Goal: Task Accomplishment & Management: Manage account settings

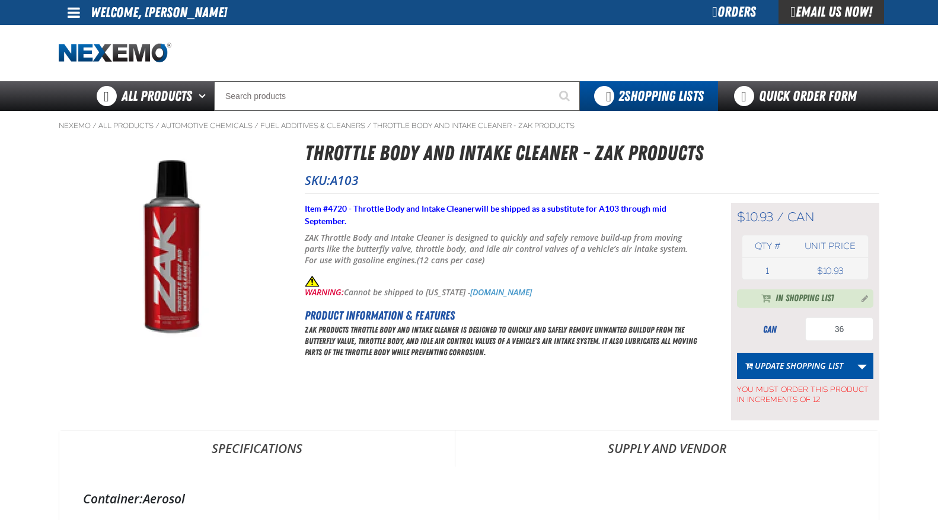
click at [719, 15] on div "Orders" at bounding box center [734, 12] width 89 height 24
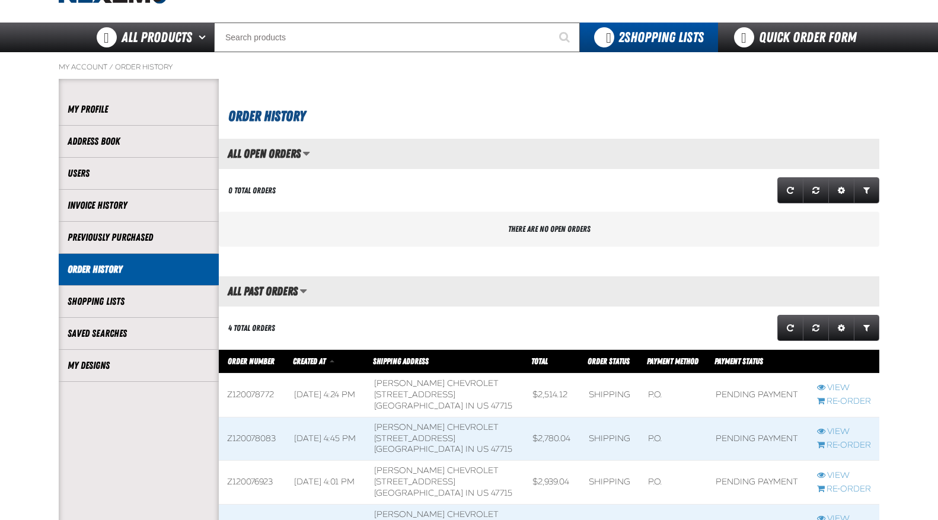
scroll to position [297, 0]
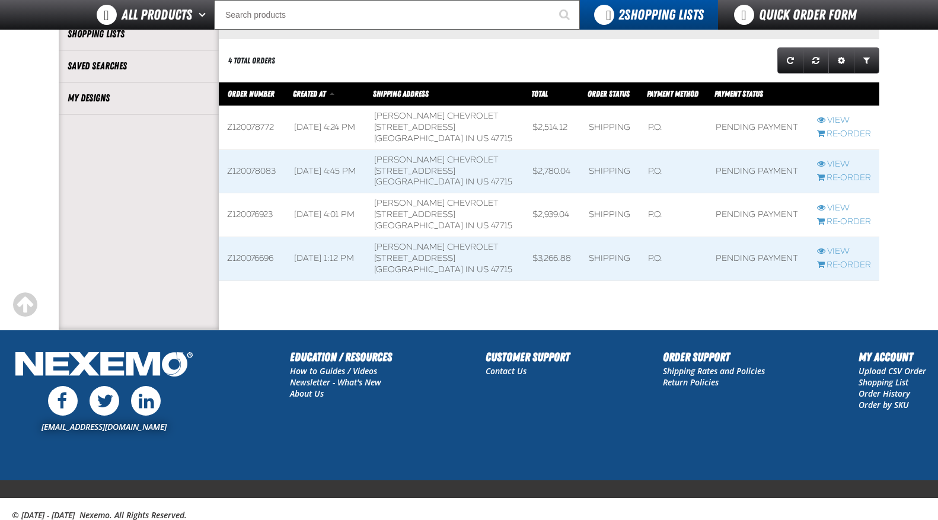
click at [459, 128] on span at bounding box center [445, 127] width 158 height 43
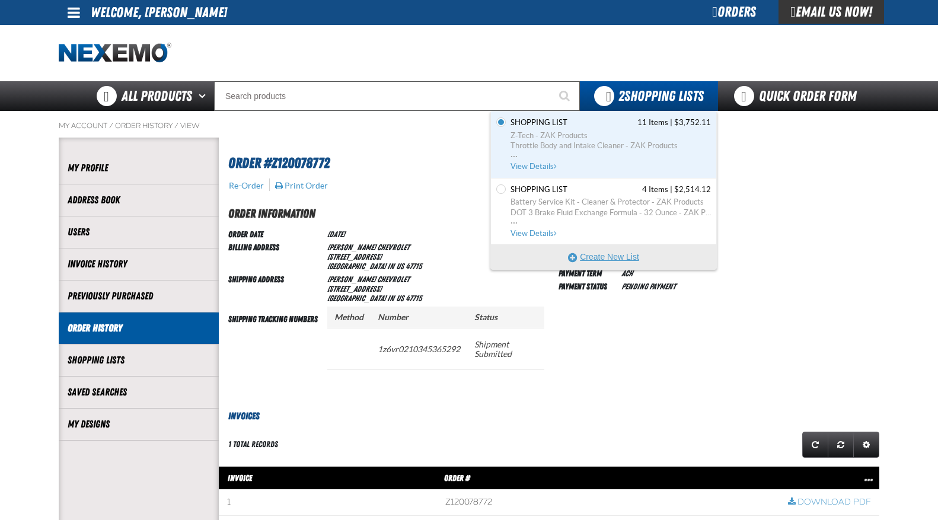
click at [602, 252] on button "Create New List" at bounding box center [603, 257] width 225 height 24
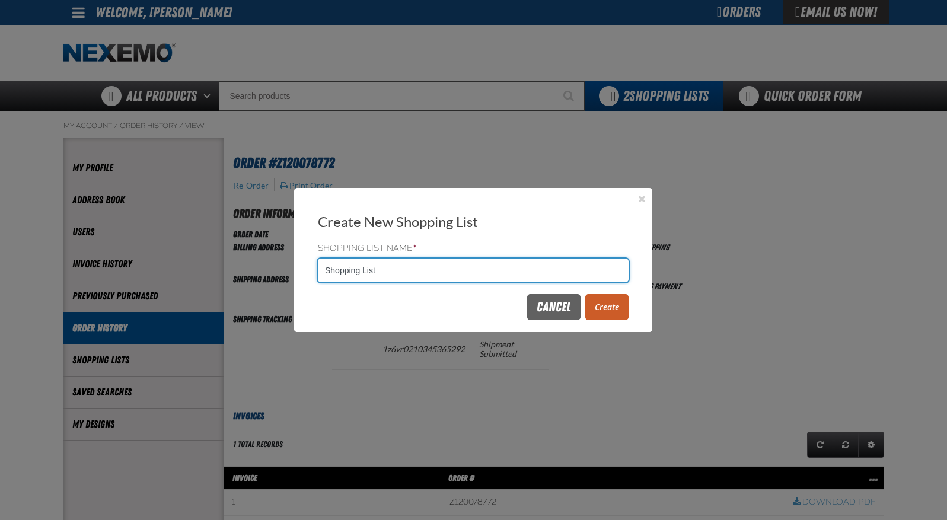
click at [455, 272] on input "Shopping List" at bounding box center [473, 271] width 311 height 24
type input "91625"
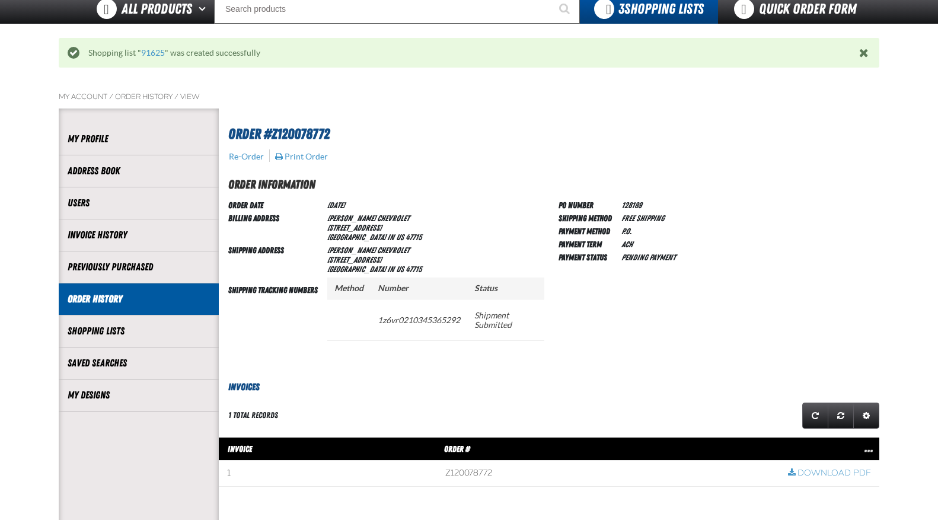
scroll to position [59, 0]
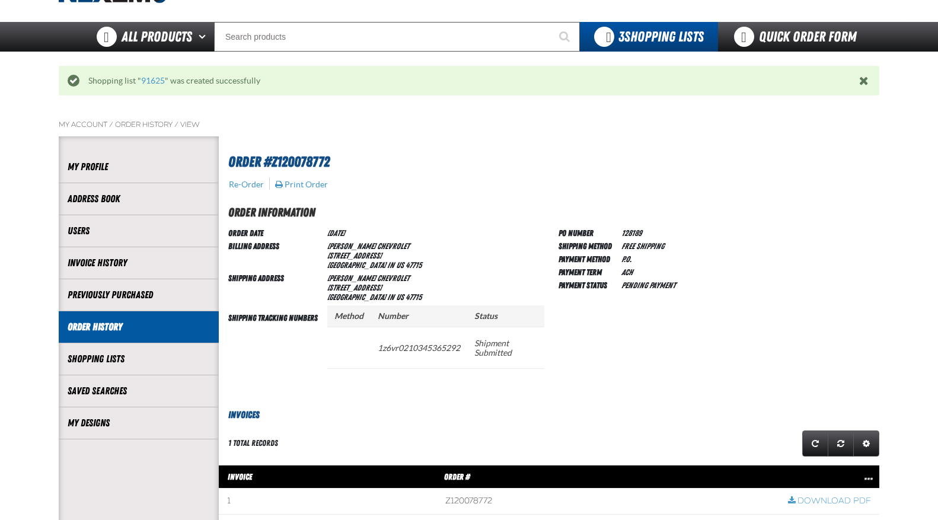
click at [867, 77] on span "Close the Notification" at bounding box center [864, 81] width 9 height 12
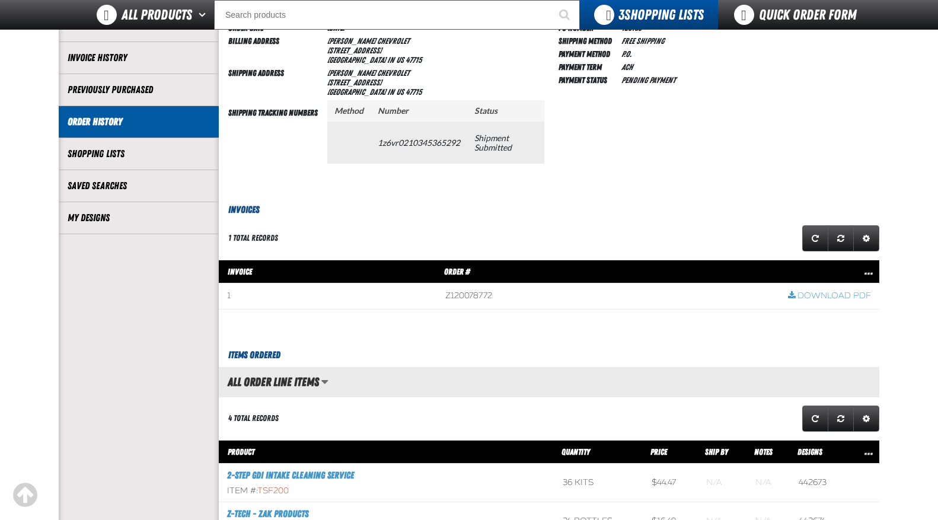
scroll to position [0, 0]
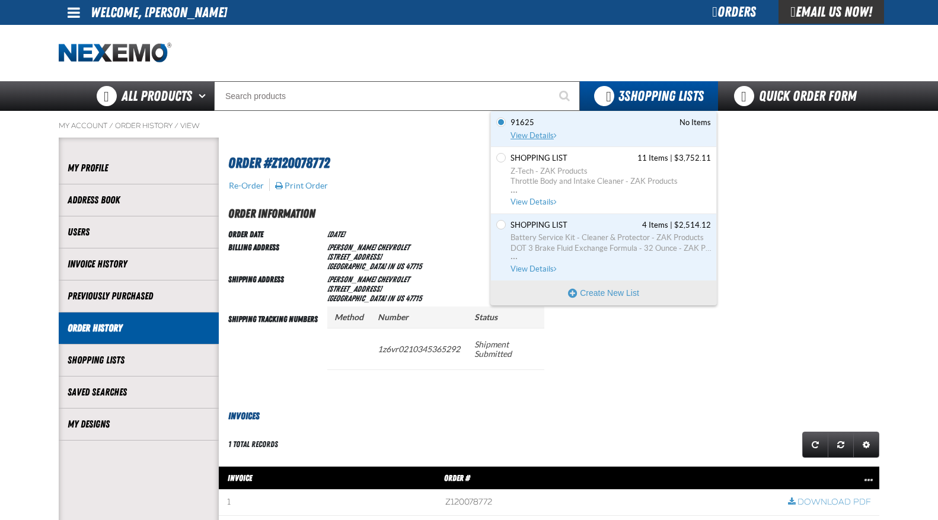
click at [549, 137] on span "View Details" at bounding box center [535, 135] width 48 height 9
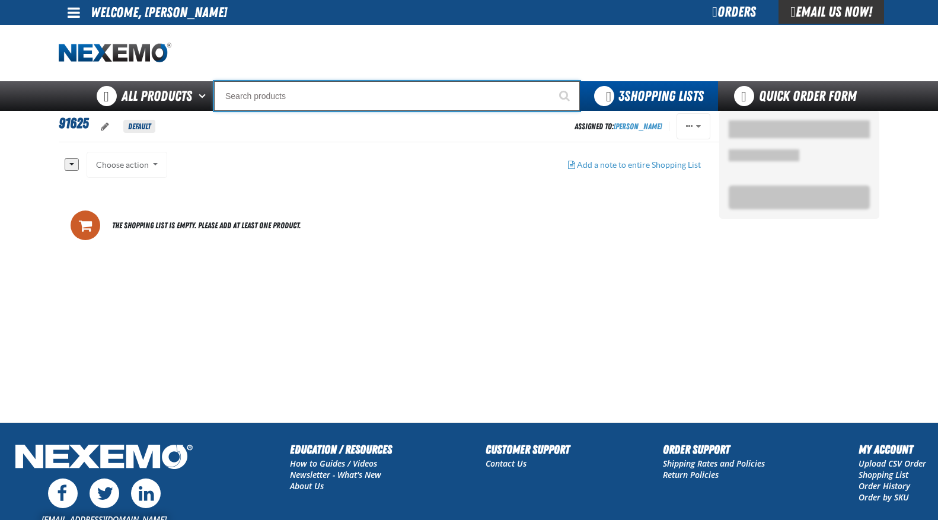
click at [294, 96] on input "Search" at bounding box center [397, 96] width 366 height 30
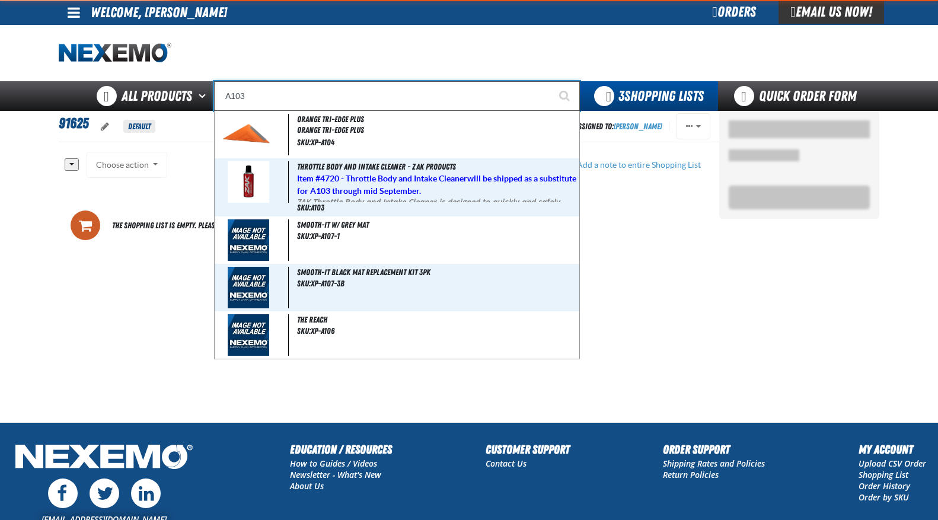
type input "A103"
click at [550, 81] on button "Start Searching" at bounding box center [565, 96] width 30 height 30
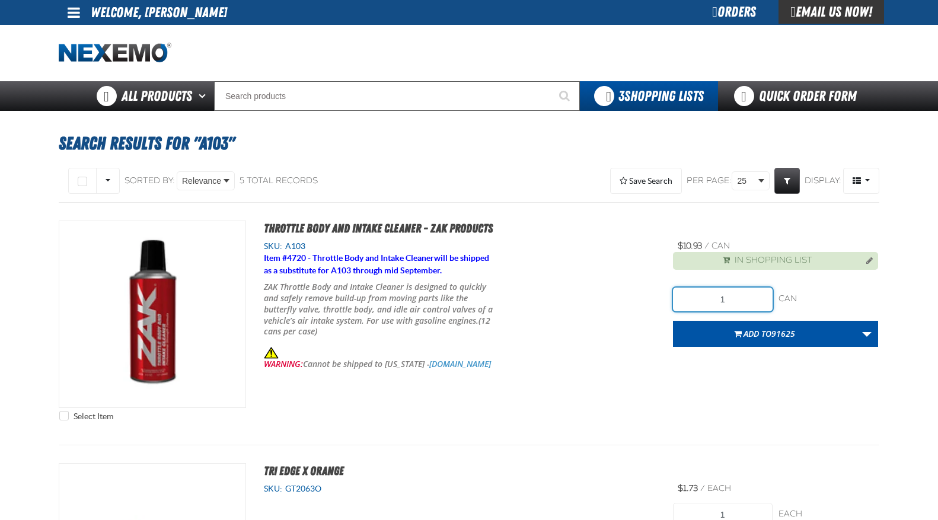
click at [740, 298] on input "1" at bounding box center [723, 300] width 100 height 24
click at [741, 303] on input "24" at bounding box center [723, 300] width 100 height 24
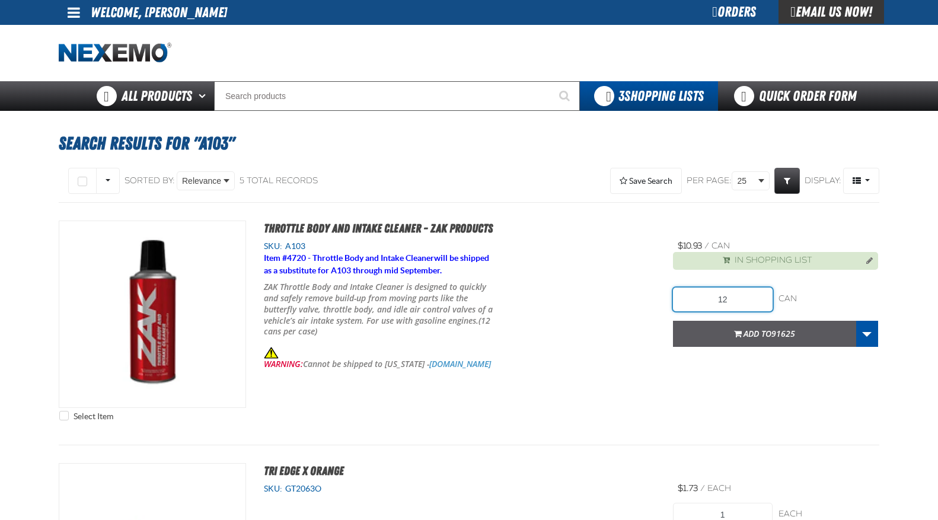
type input "12"
click at [768, 333] on span "Add to 91625" at bounding box center [770, 333] width 52 height 11
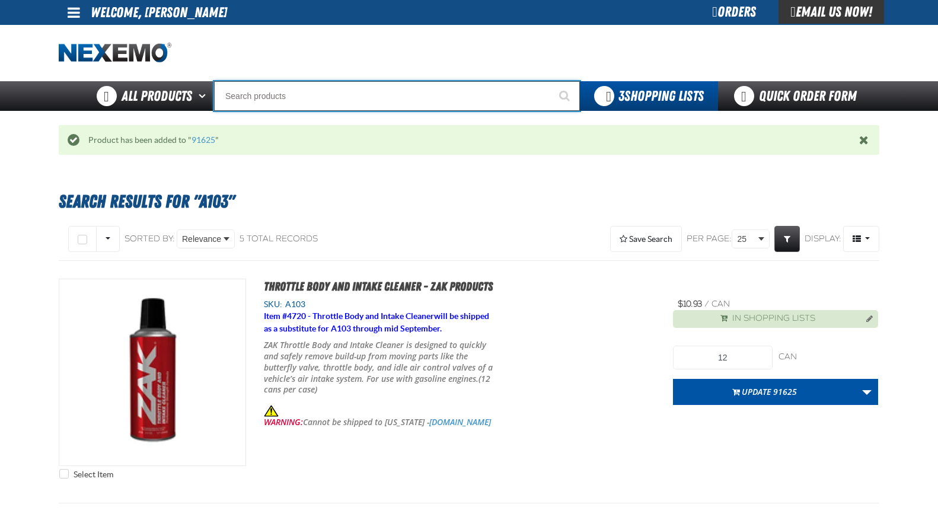
click at [342, 98] on input "Search" at bounding box center [397, 96] width 366 height 30
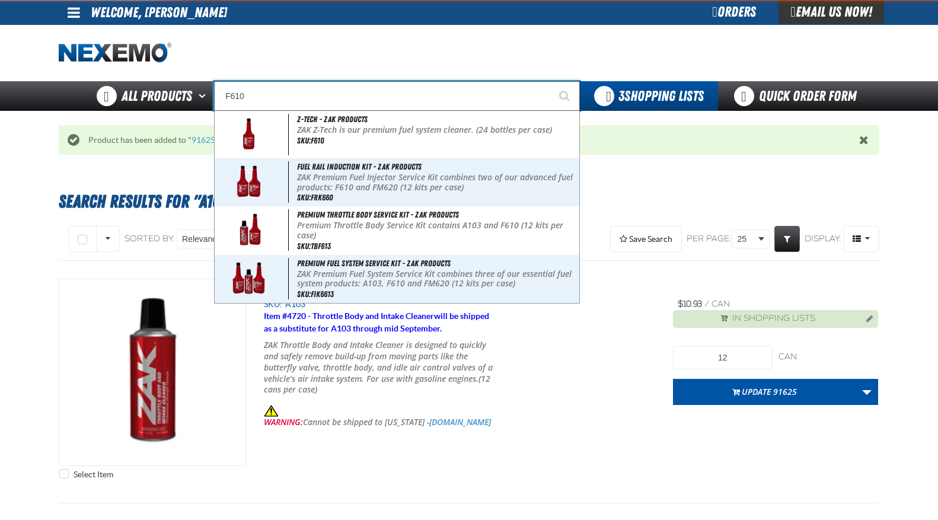
type input "F610"
click at [550, 81] on button "Start Searching" at bounding box center [565, 96] width 30 height 30
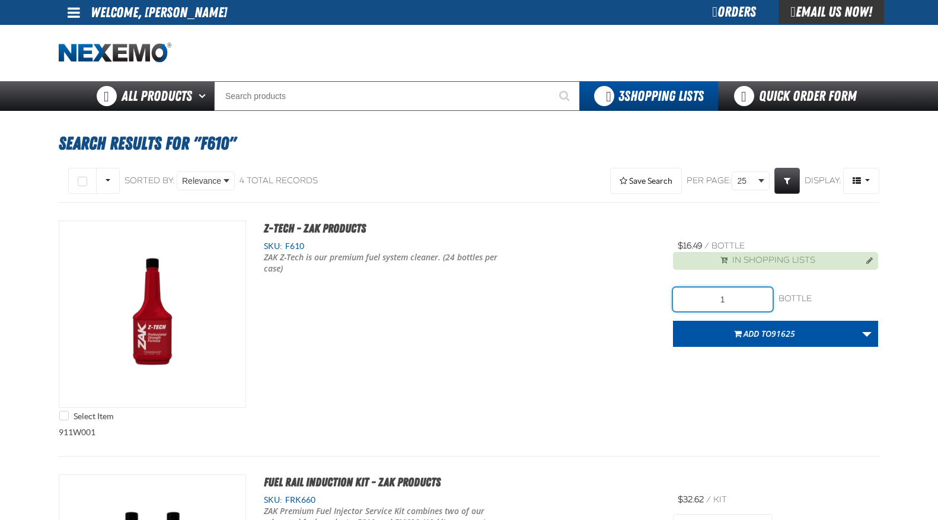
click at [734, 298] on input "1" at bounding box center [723, 300] width 100 height 24
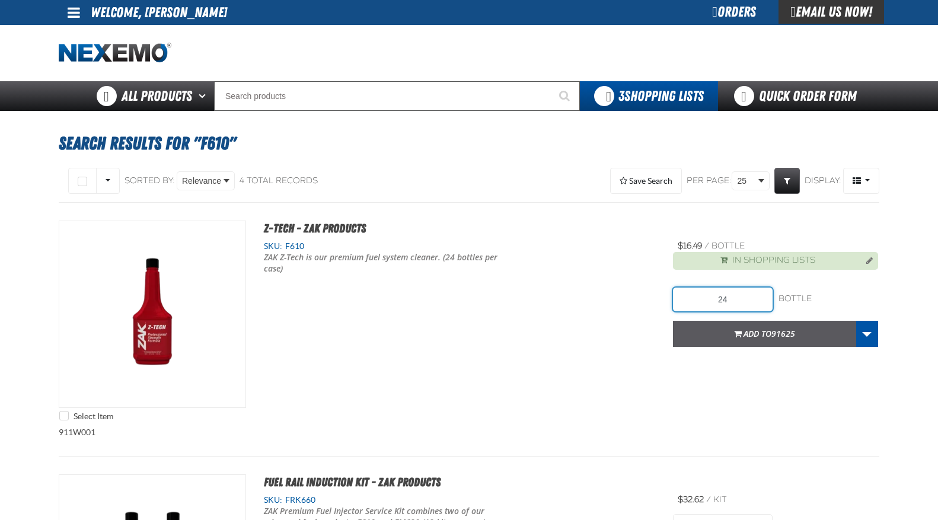
type input "24"
click at [746, 336] on span "Add to 91625" at bounding box center [770, 333] width 52 height 11
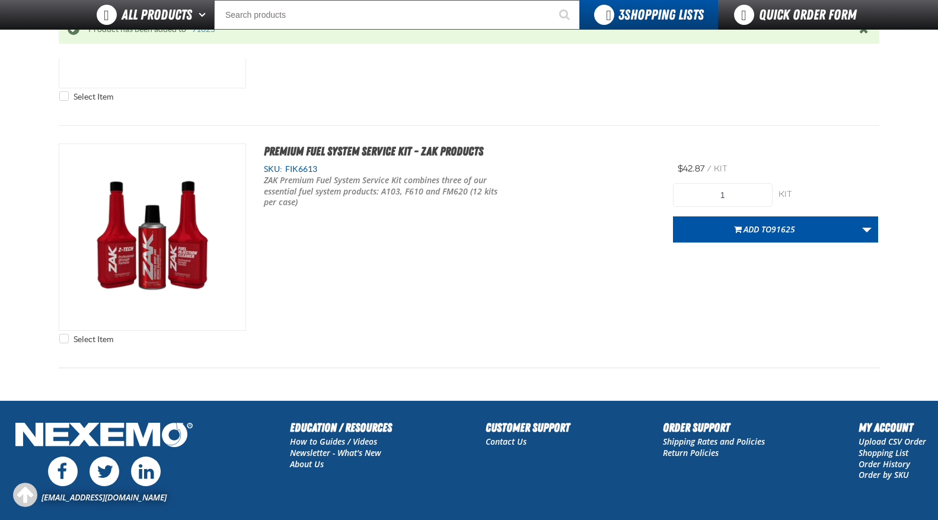
scroll to position [890, 0]
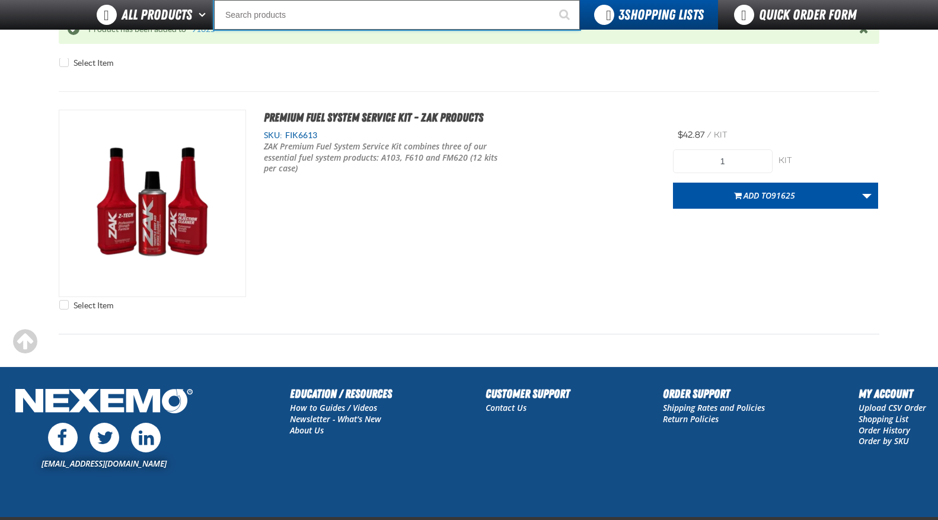
click at [355, 21] on input "Search" at bounding box center [397, 15] width 366 height 30
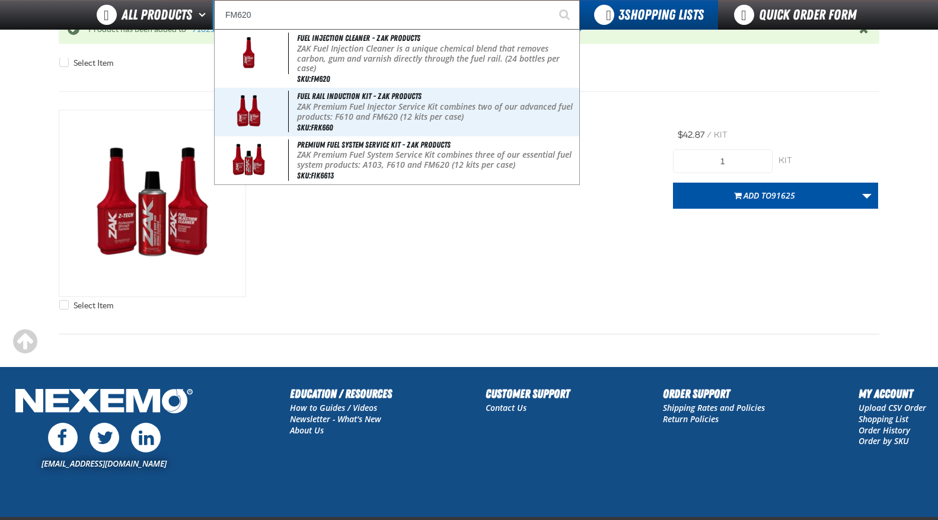
type input "FM620"
click at [550, 0] on button "Start Searching" at bounding box center [565, 15] width 30 height 30
